Goal: Transaction & Acquisition: Download file/media

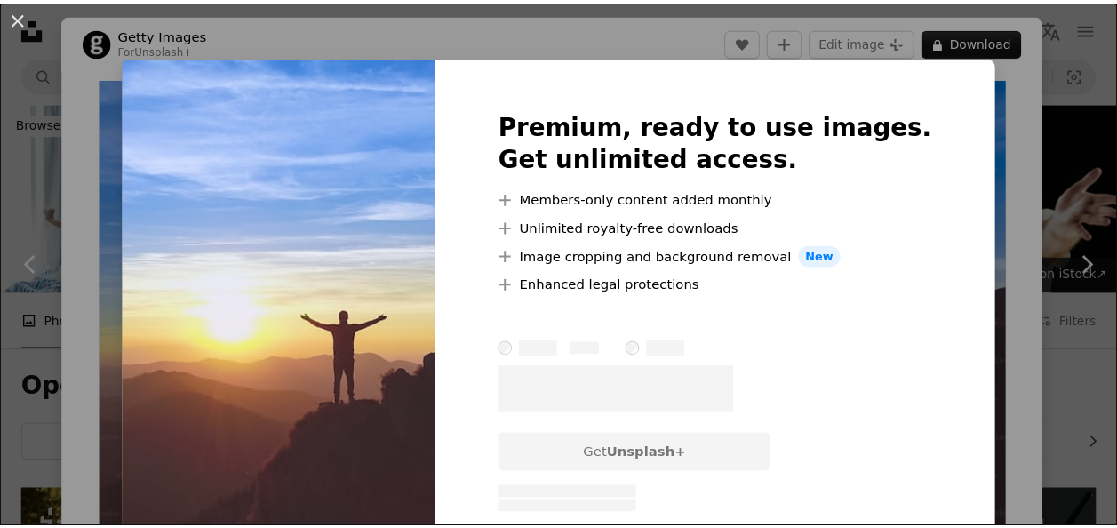
scroll to position [2077, 0]
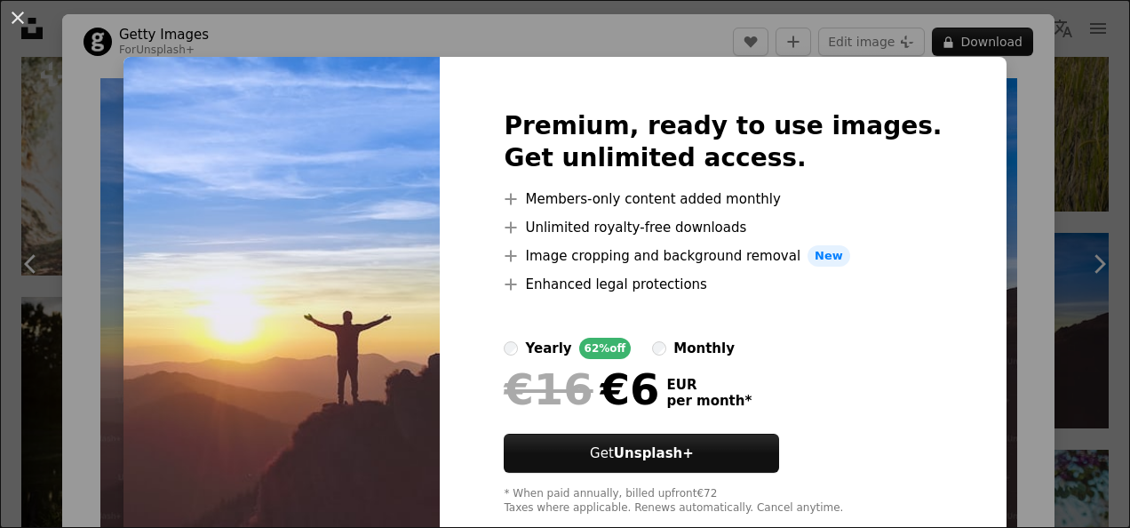
click at [22, 13] on button "An X shape" at bounding box center [17, 17] width 21 height 21
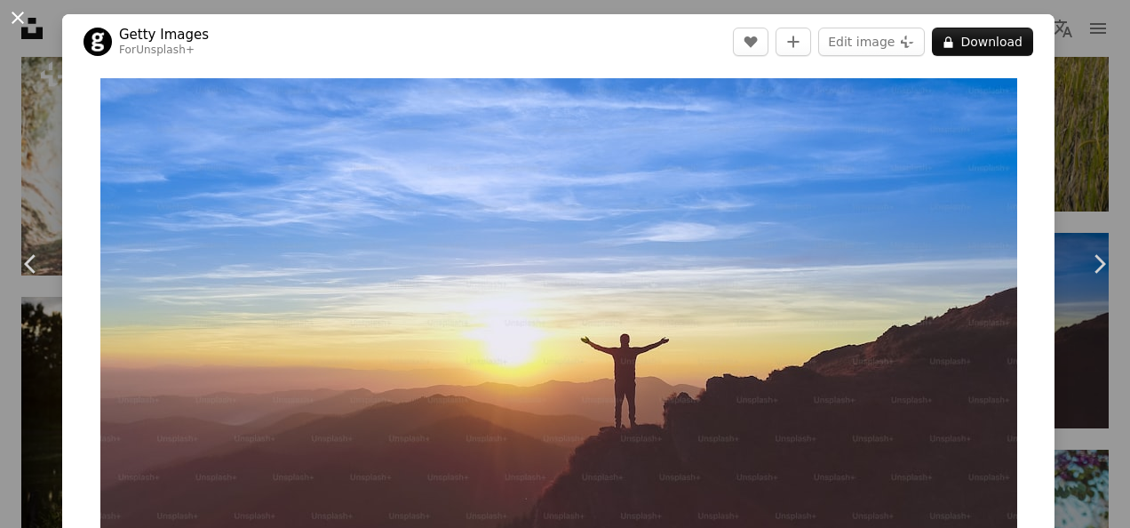
click at [18, 16] on button "An X shape" at bounding box center [17, 17] width 21 height 21
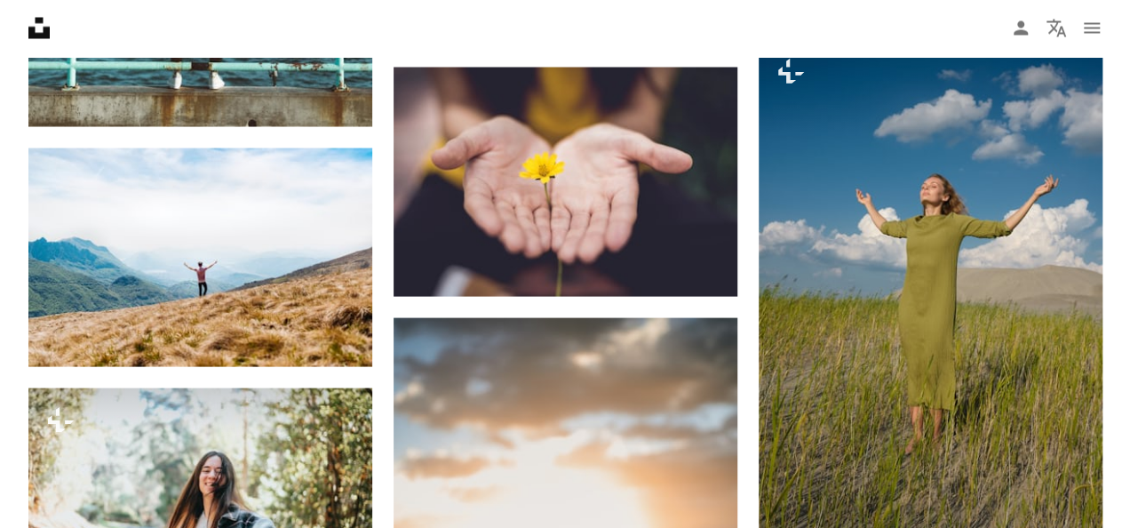
scroll to position [1708, 0]
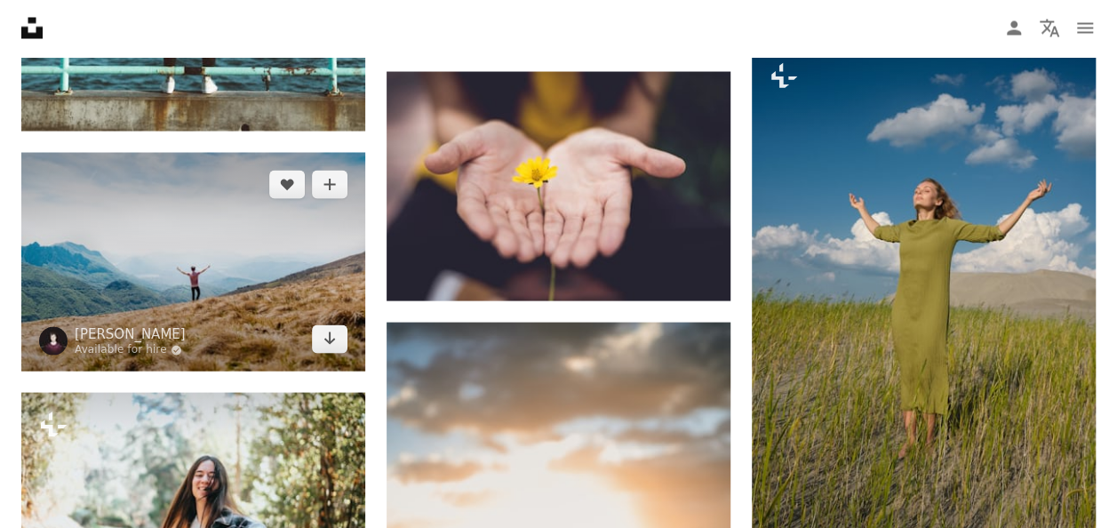
click at [269, 265] on img at bounding box center [193, 262] width 344 height 219
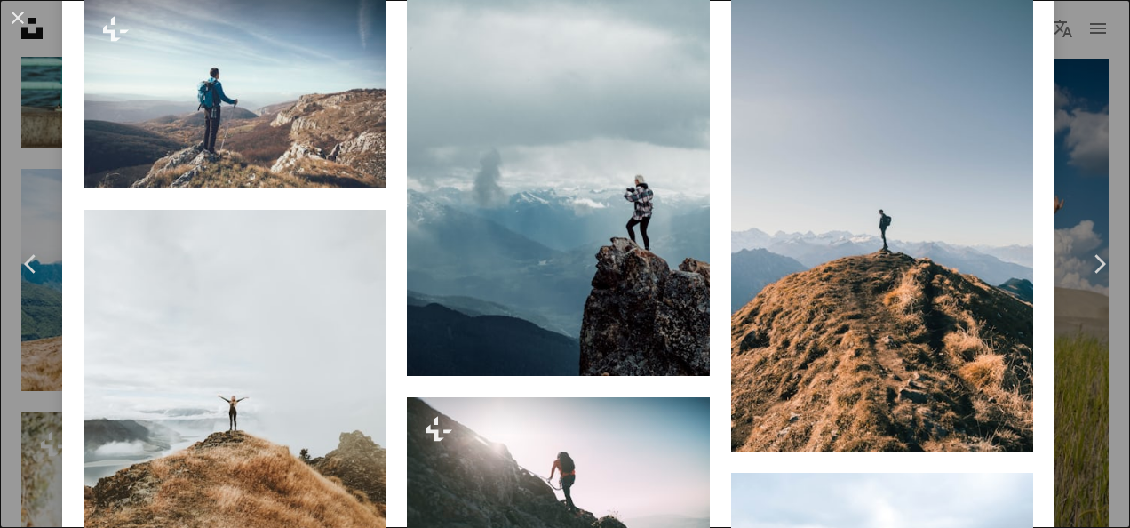
scroll to position [1549, 0]
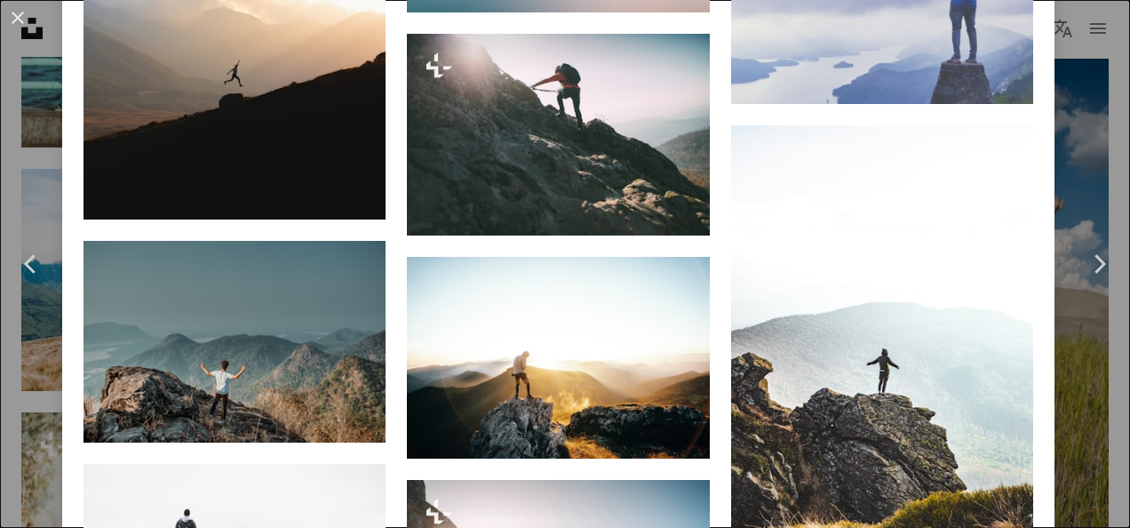
scroll to position [2527, 0]
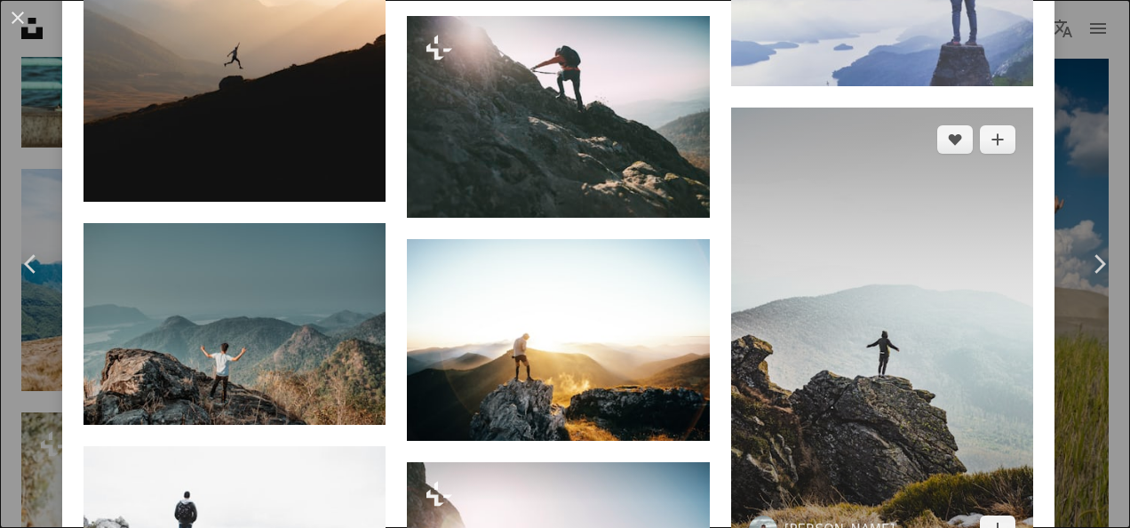
click at [932, 250] on img at bounding box center [882, 335] width 302 height 454
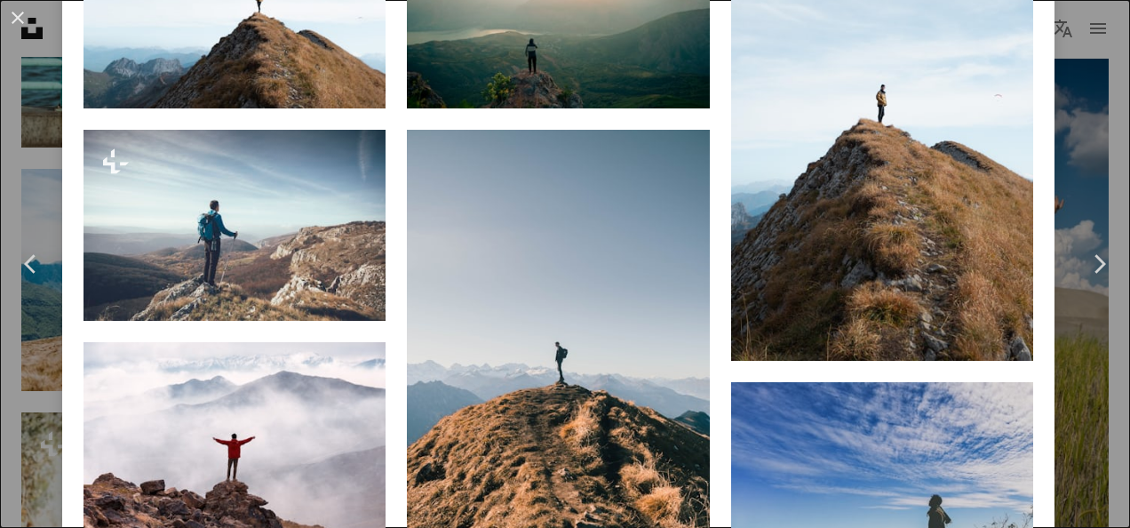
scroll to position [1366, 0]
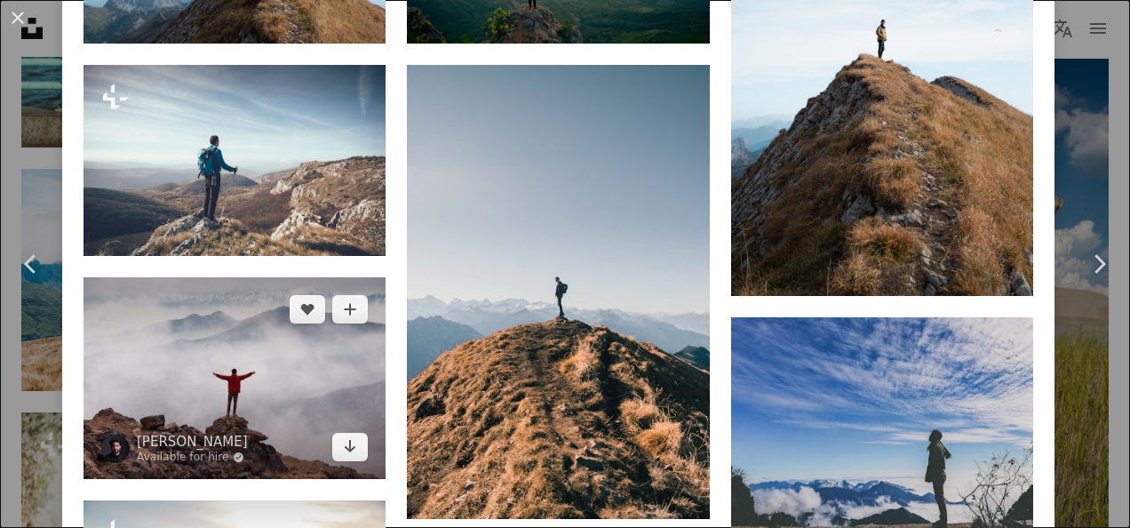
click at [236, 398] on img at bounding box center [235, 378] width 302 height 202
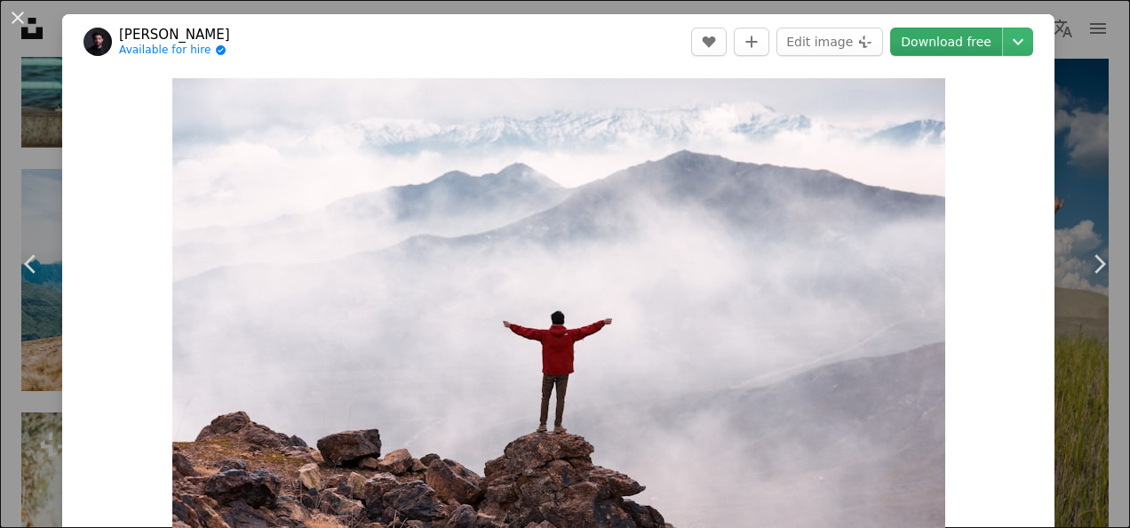
click at [935, 43] on link "Download free" at bounding box center [946, 42] width 112 height 28
